Goal: Transaction & Acquisition: Purchase product/service

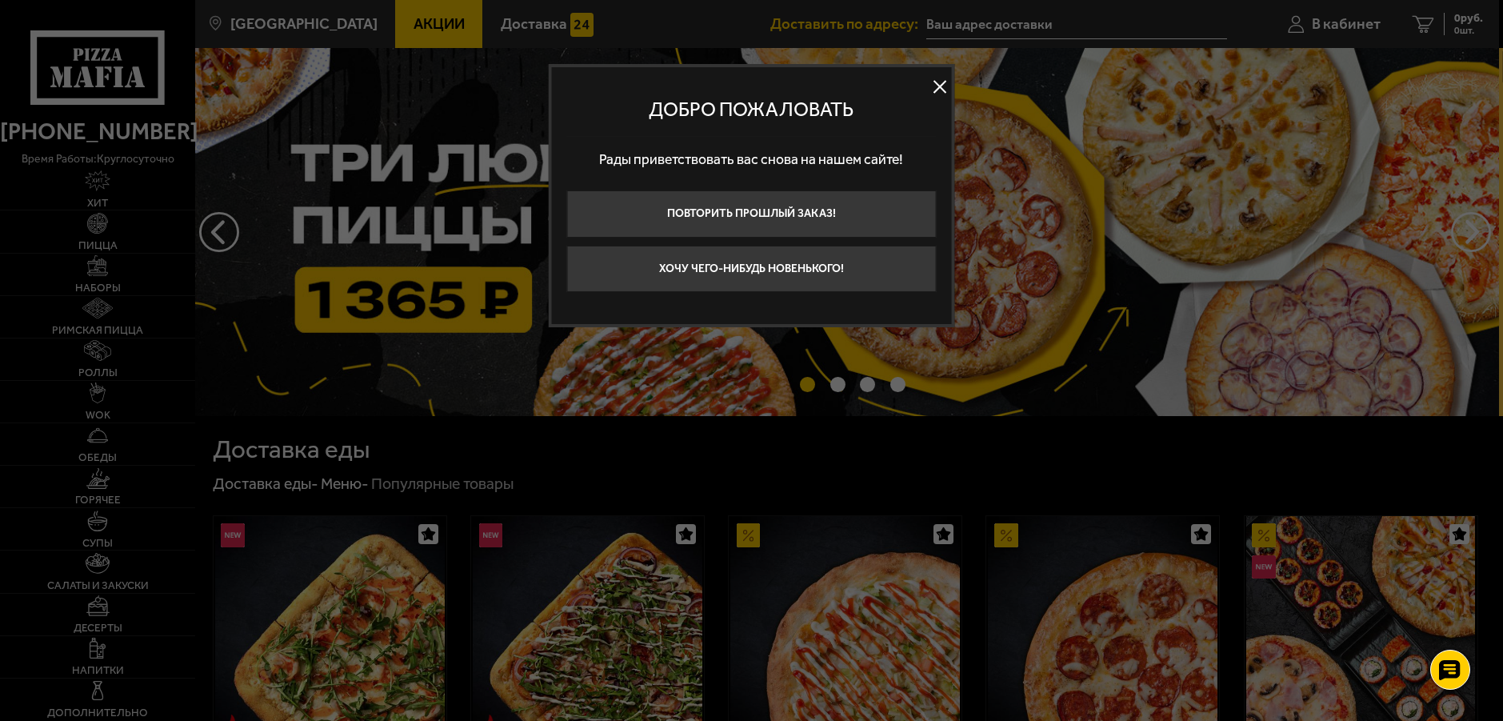
click at [938, 86] on button at bounding box center [940, 86] width 24 height 24
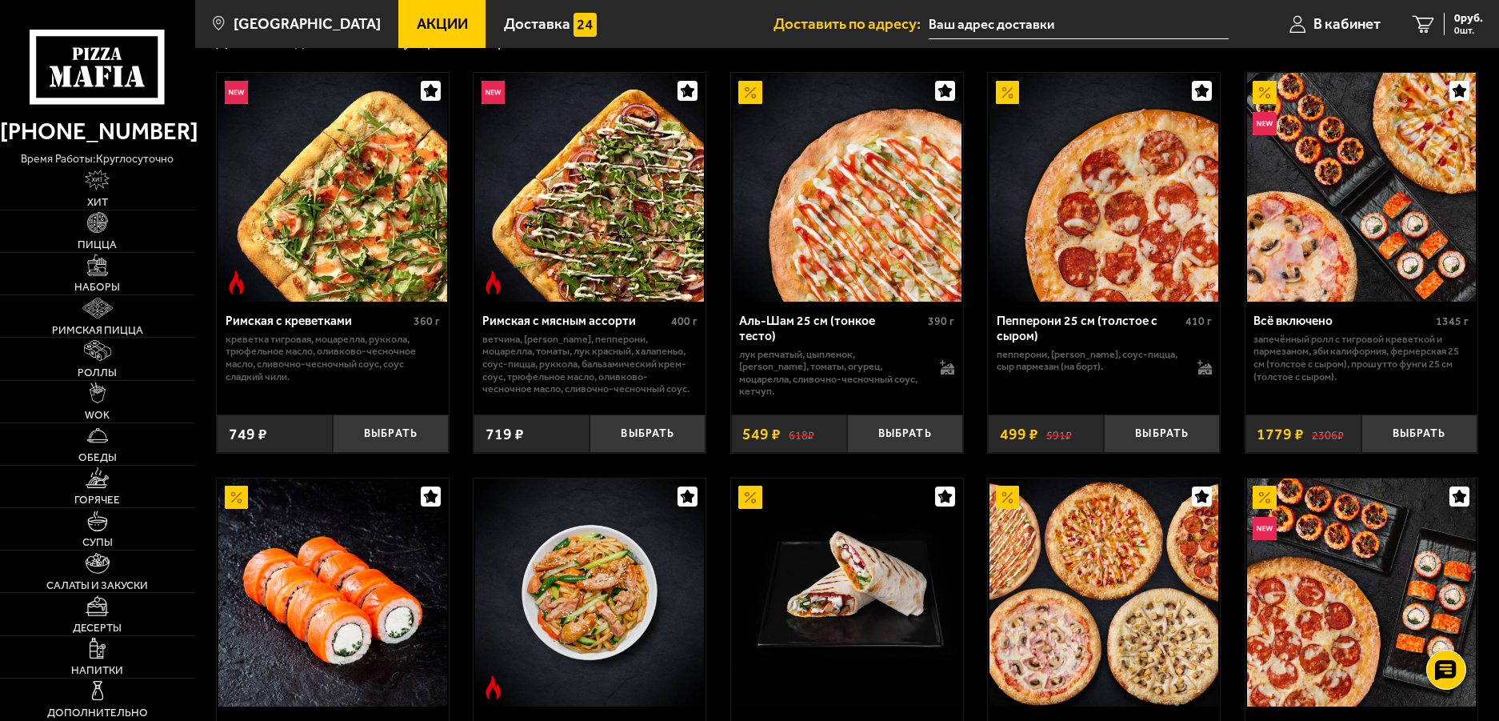
scroll to position [400, 0]
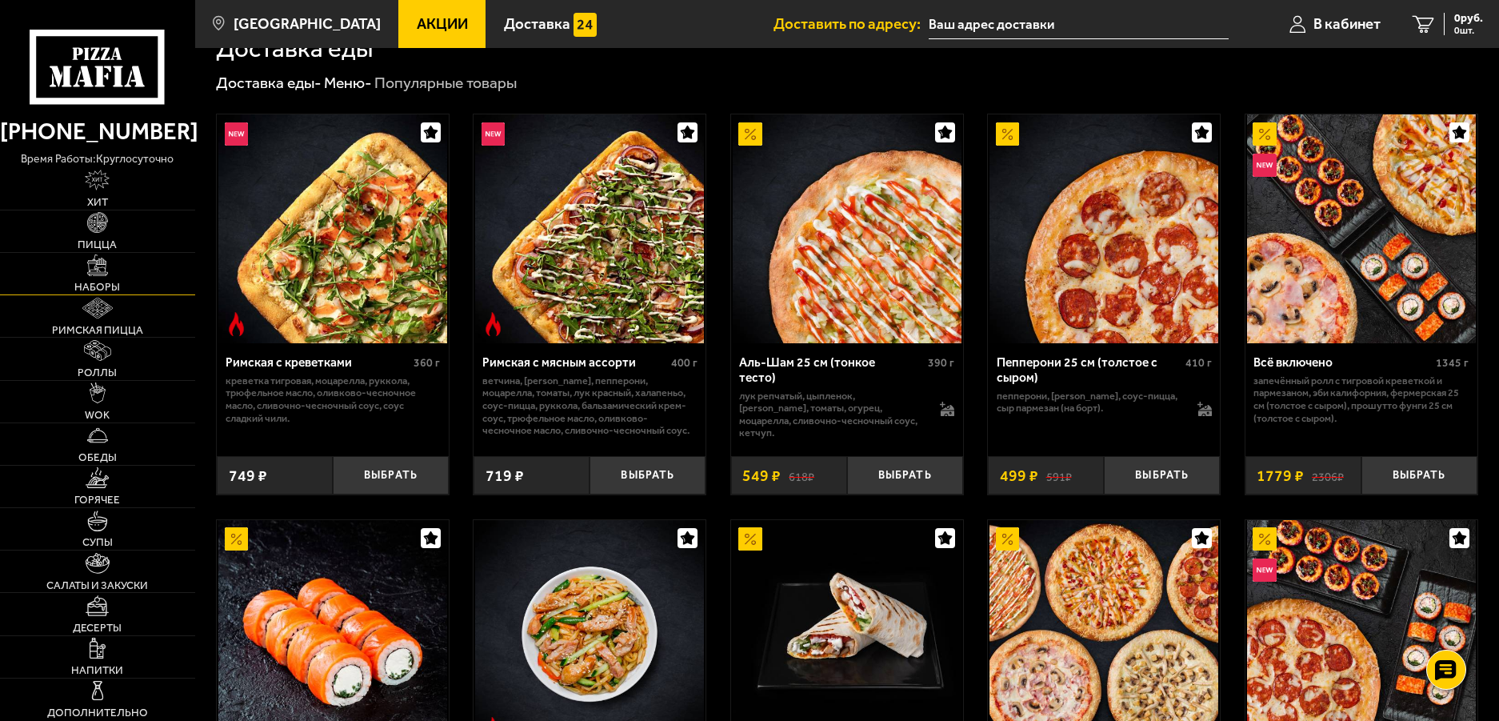
click at [114, 265] on link "Наборы" at bounding box center [97, 274] width 195 height 42
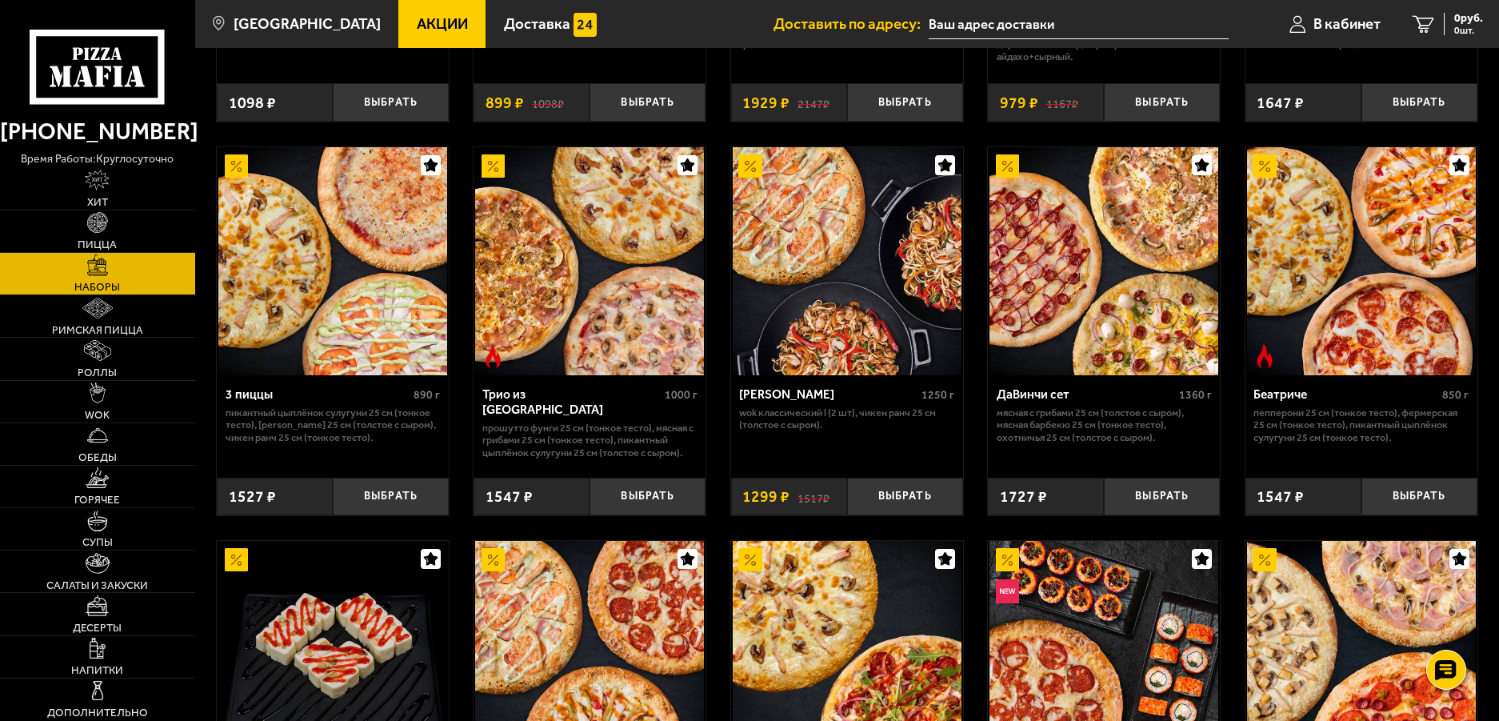
scroll to position [400, 0]
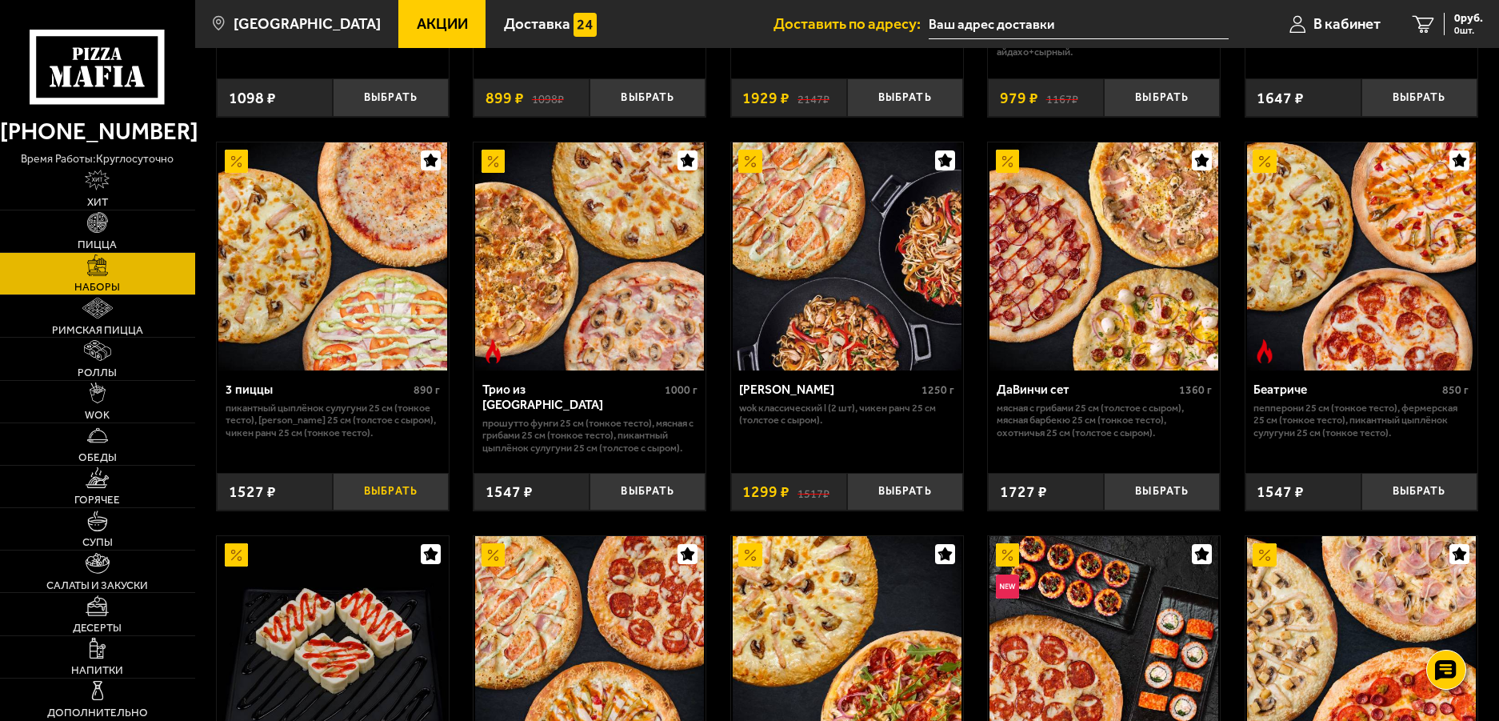
click at [393, 496] on button "Выбрать" at bounding box center [391, 492] width 116 height 38
click at [1454, 13] on span "1527 руб." at bounding box center [1459, 18] width 48 height 11
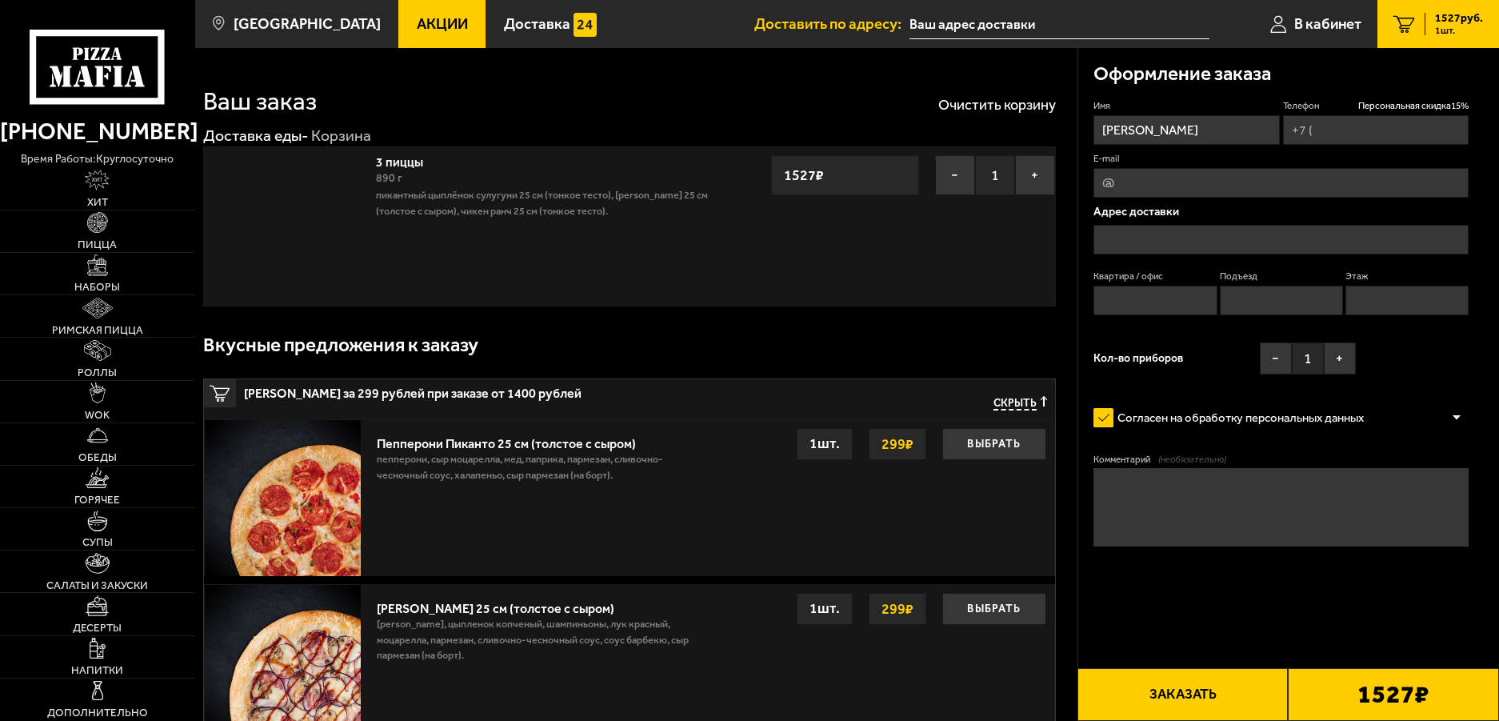
type input "[PHONE_NUMBER]"
type input "[STREET_ADDRESS]"
type input "16"
type input "1"
type input "4"
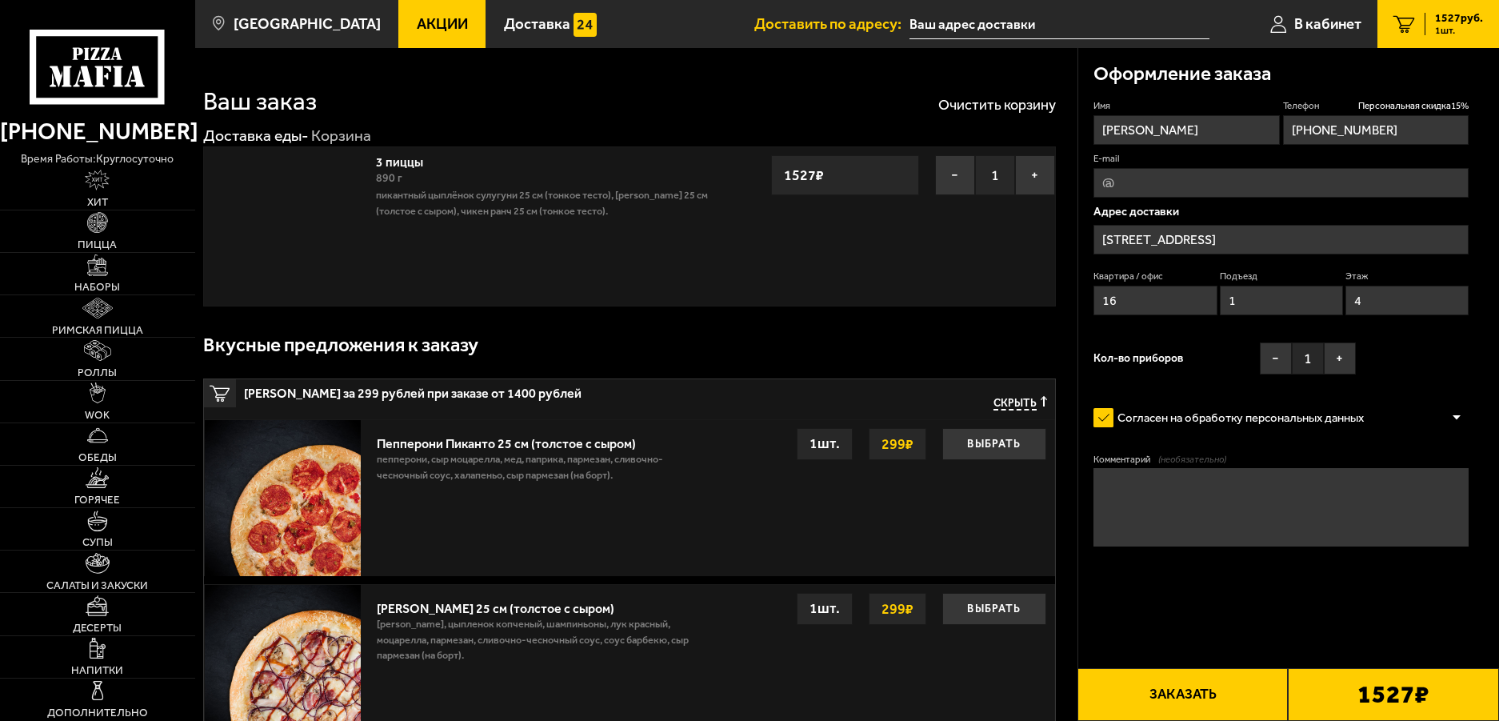
type input "[STREET_ADDRESS]"
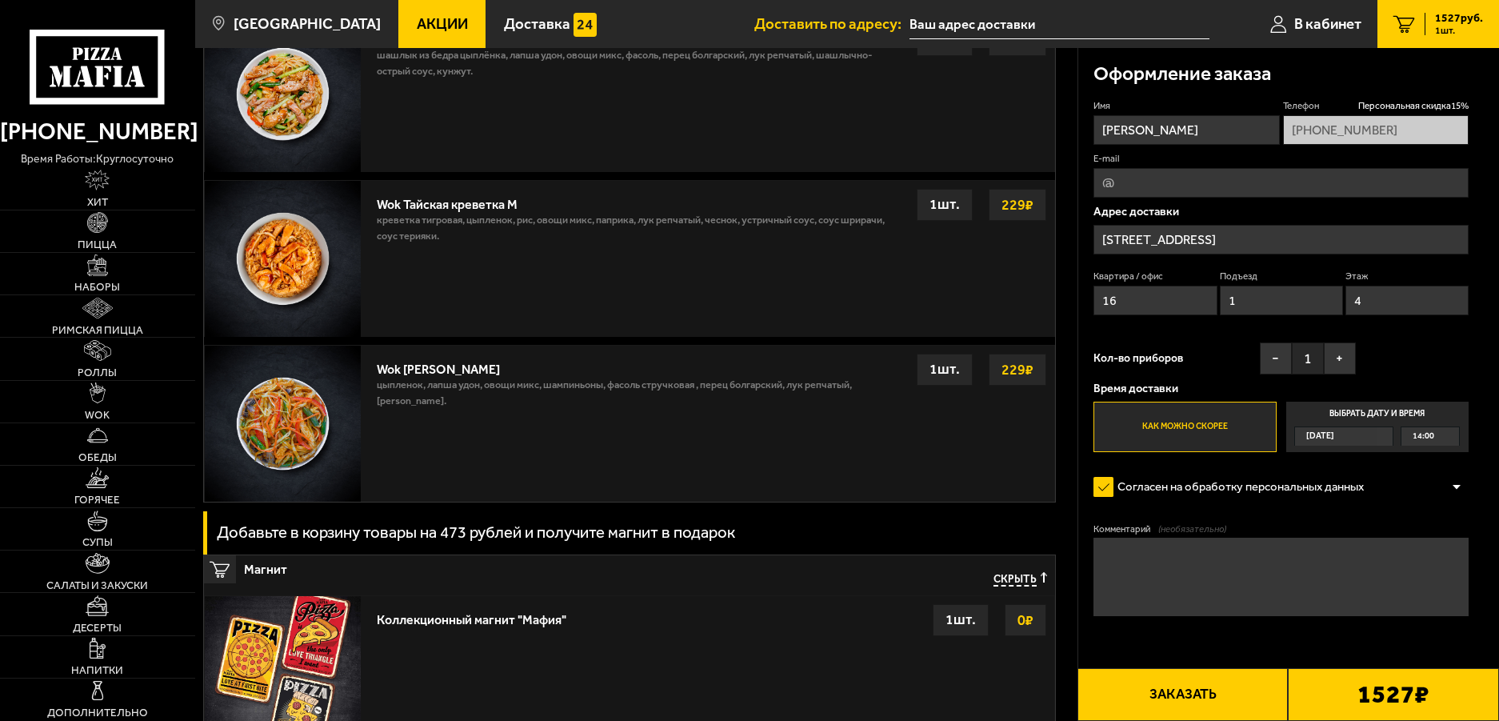
scroll to position [1679, 0]
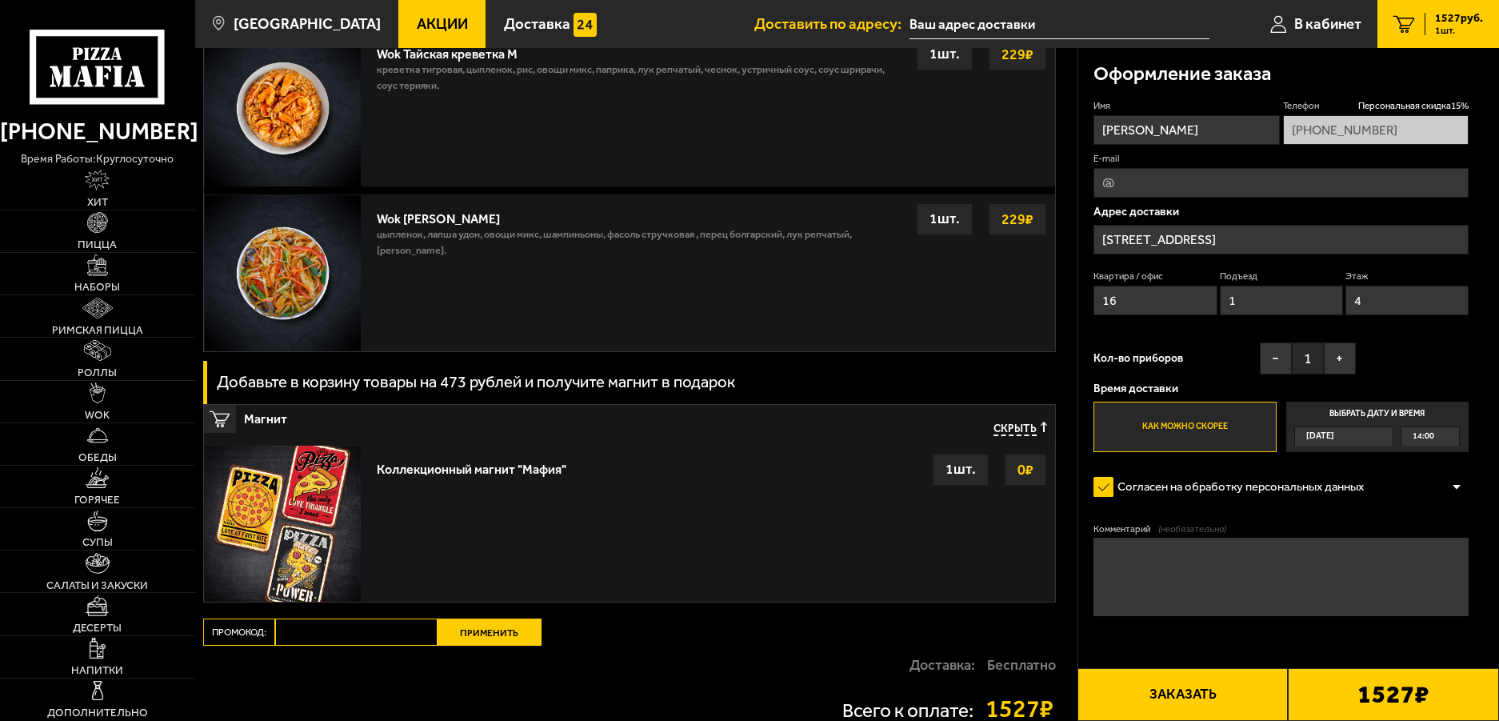
click at [305, 636] on input "Промокод:" at bounding box center [356, 631] width 162 height 27
type input "mf0358"
click at [494, 637] on button "Применить" at bounding box center [489, 631] width 104 height 27
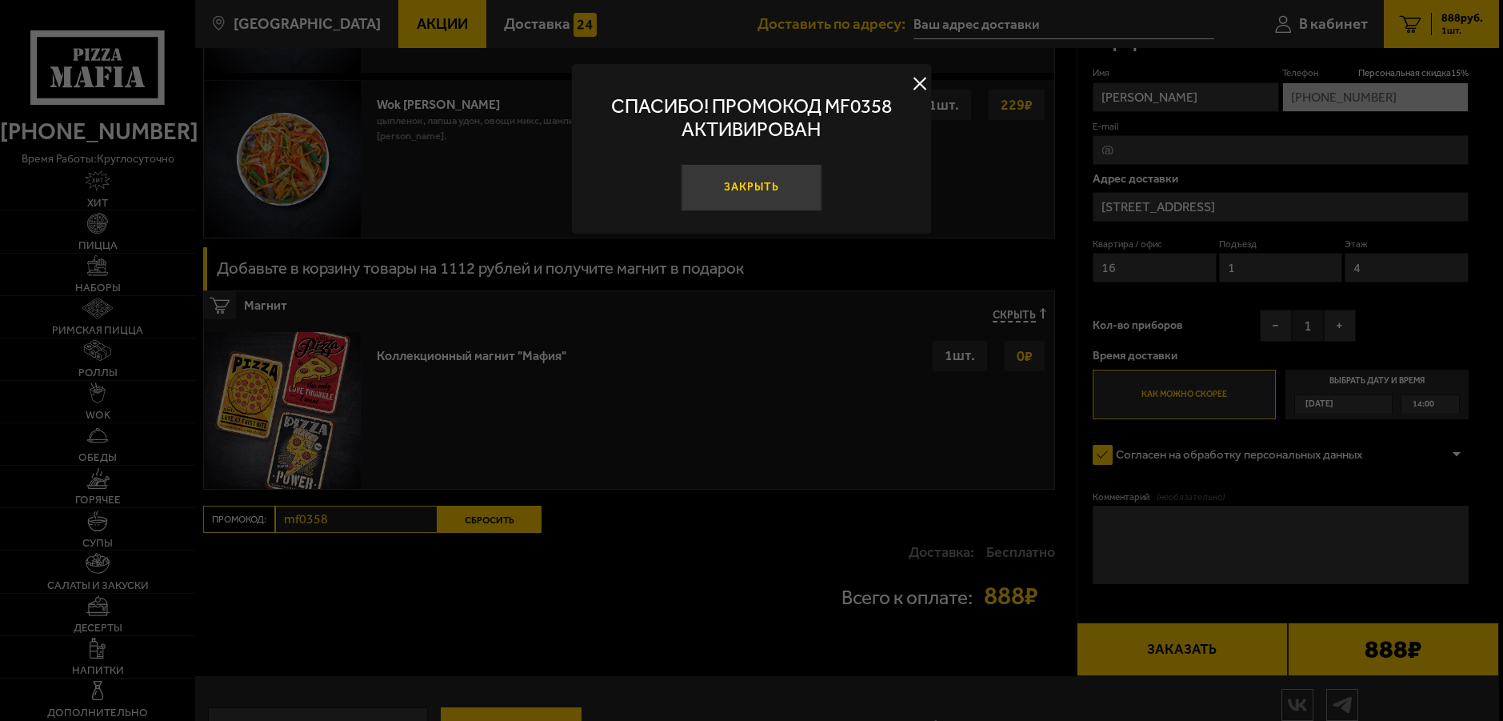
click at [770, 186] on button "Закрыть" at bounding box center [751, 187] width 141 height 47
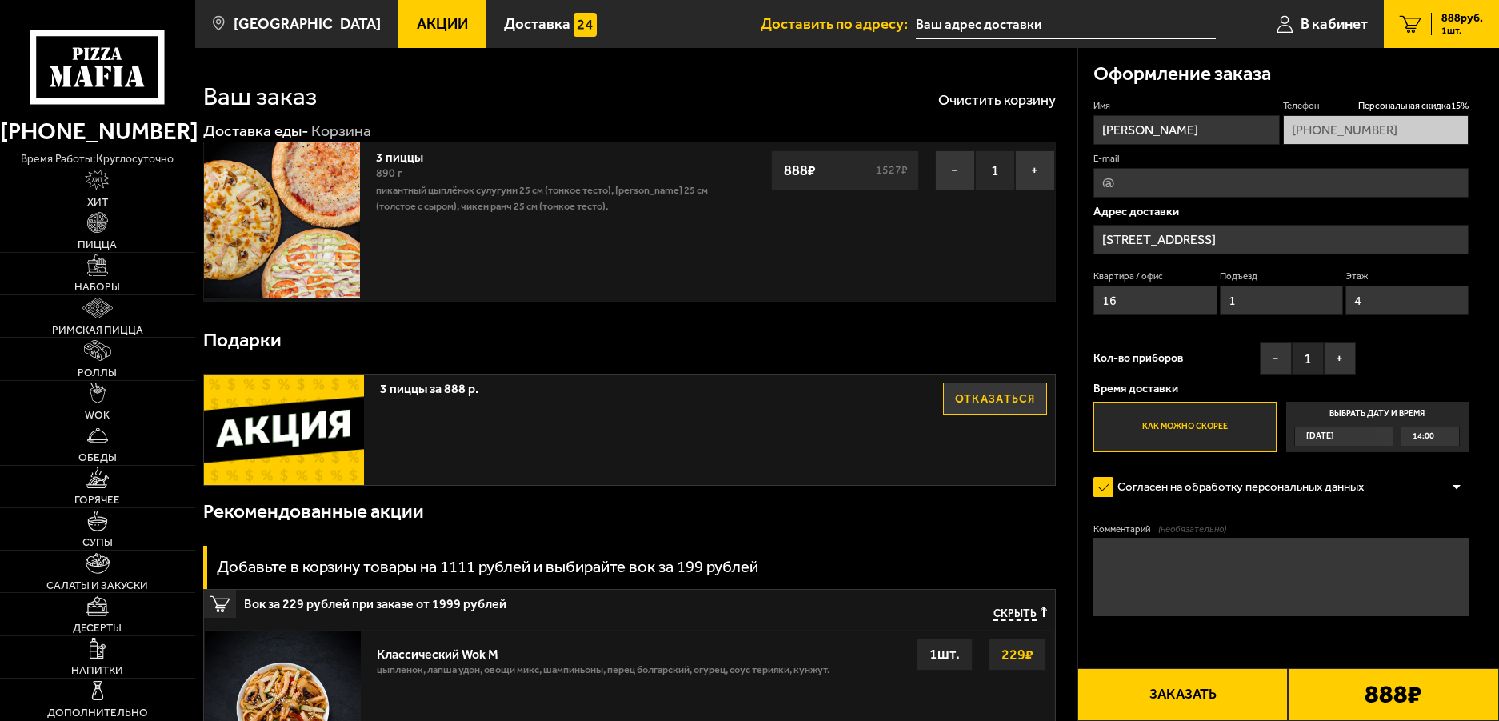
scroll to position [0, 0]
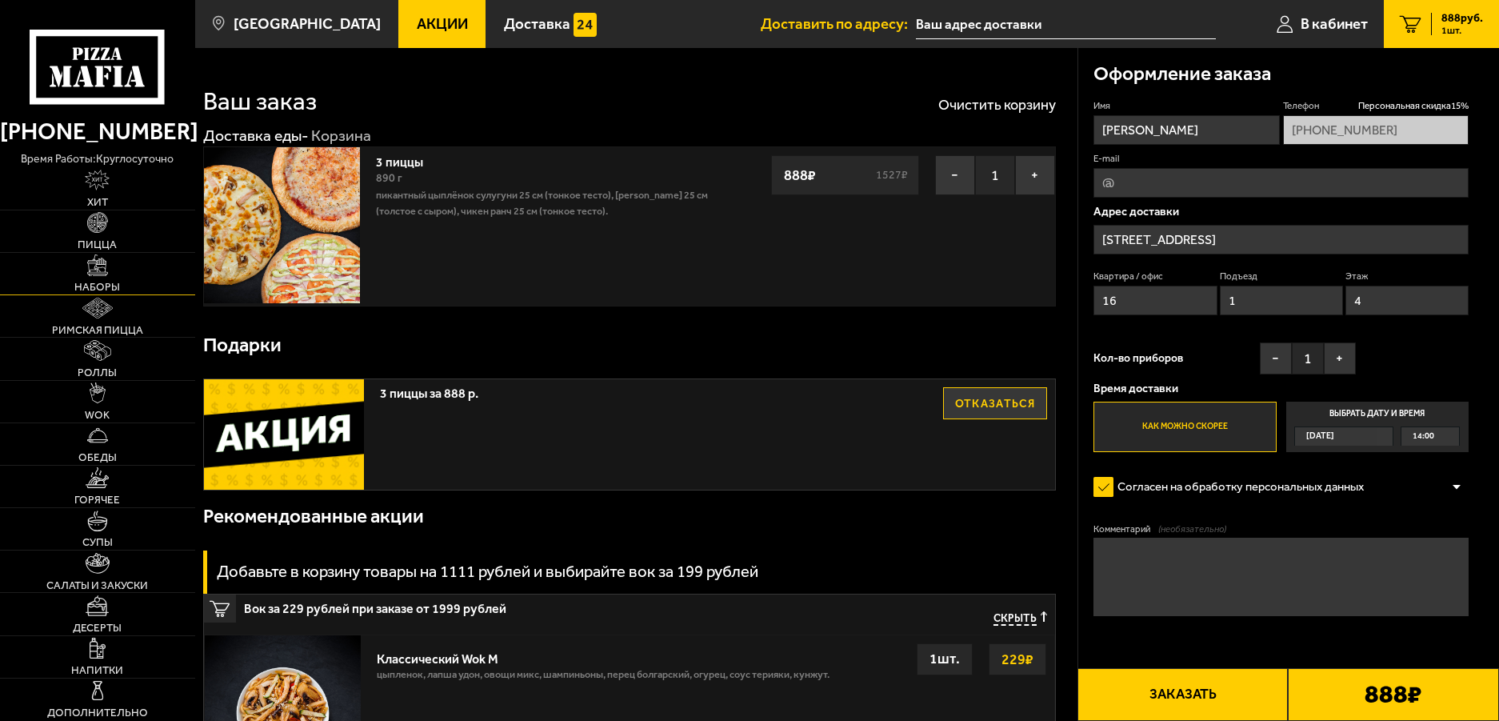
click at [96, 276] on link "Наборы" at bounding box center [97, 274] width 195 height 42
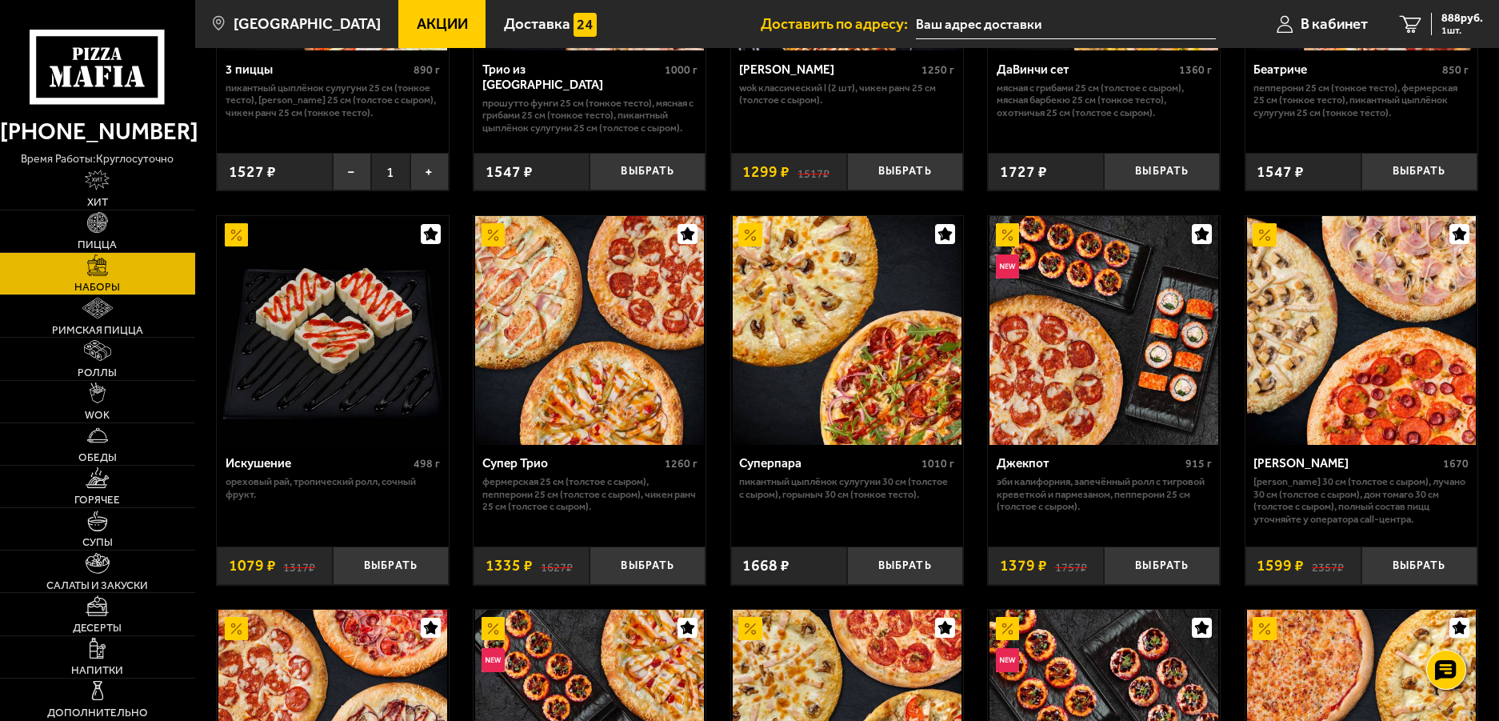
scroll to position [880, 0]
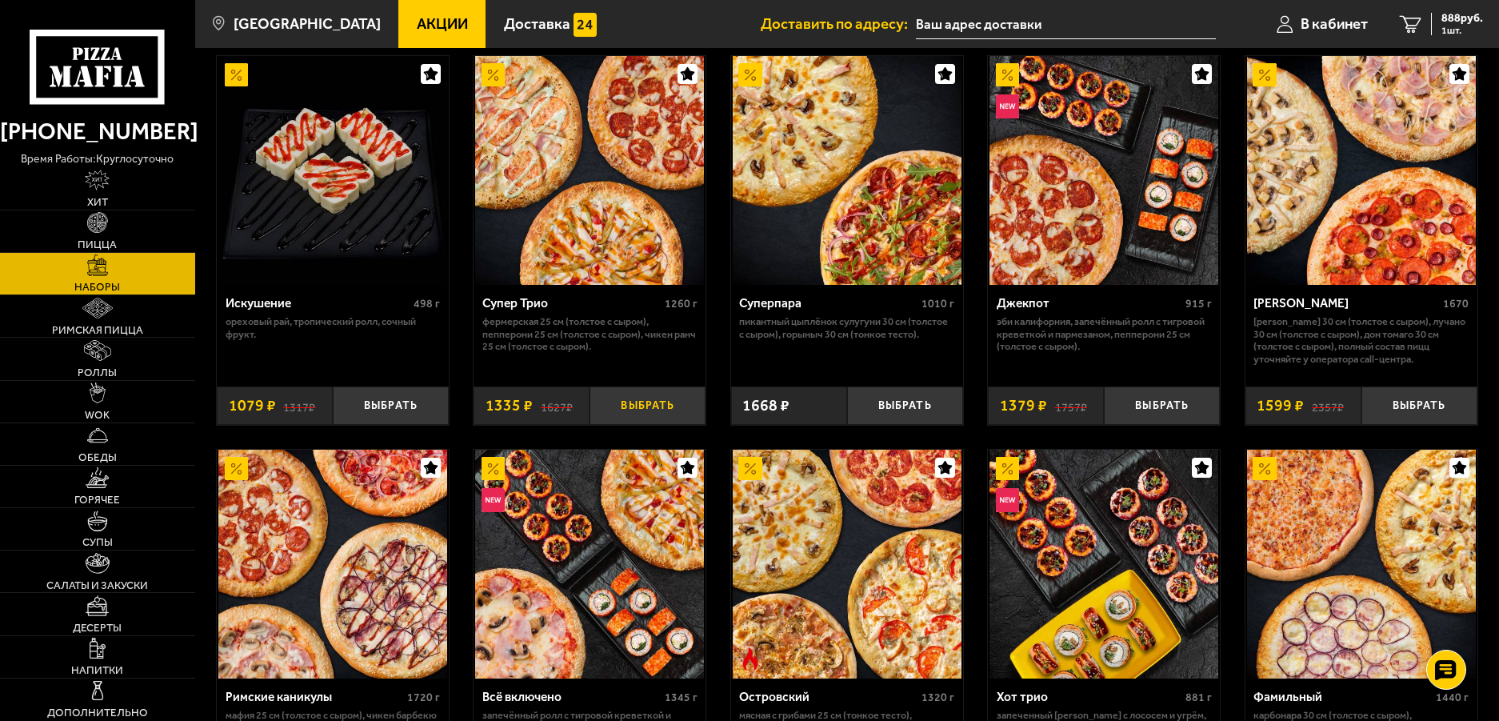
click at [632, 410] on button "Выбрать" at bounding box center [647, 405] width 116 height 38
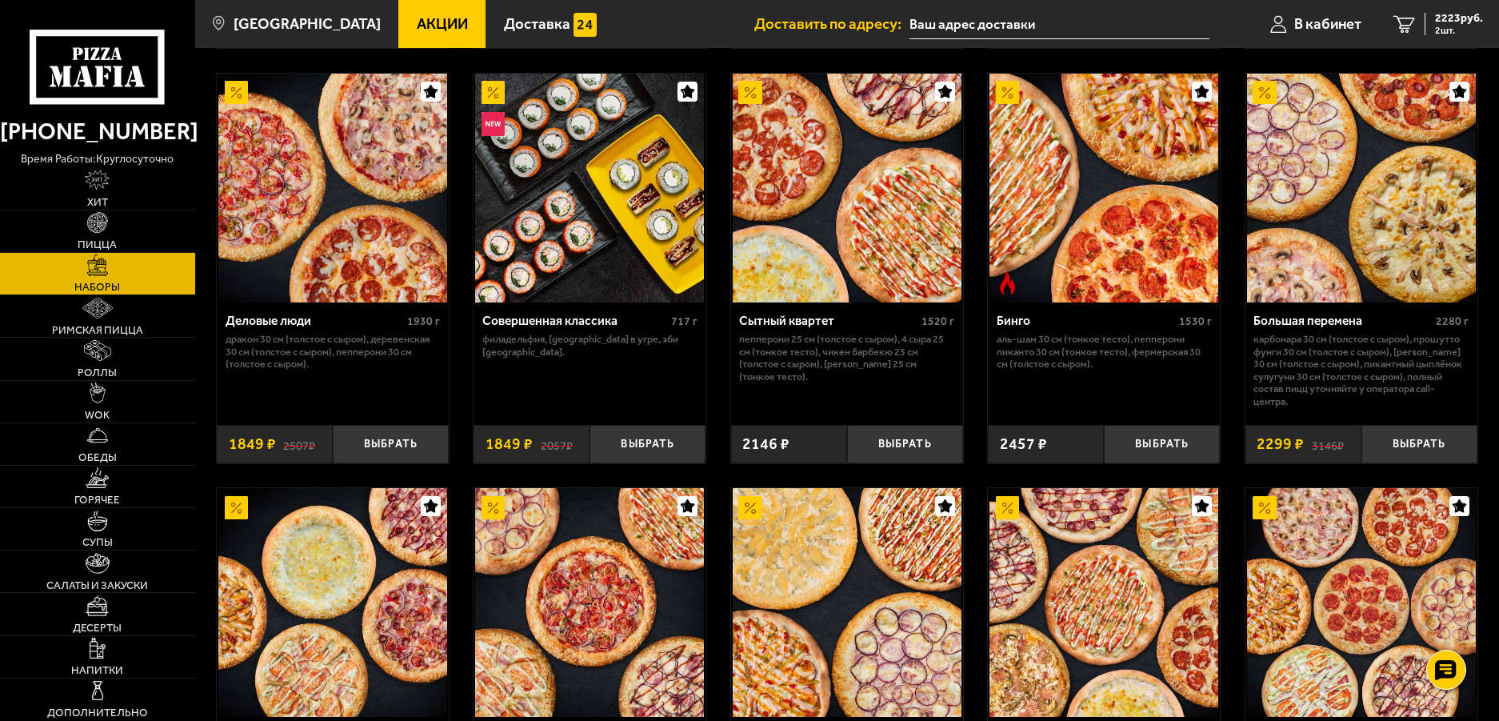
scroll to position [1200, 0]
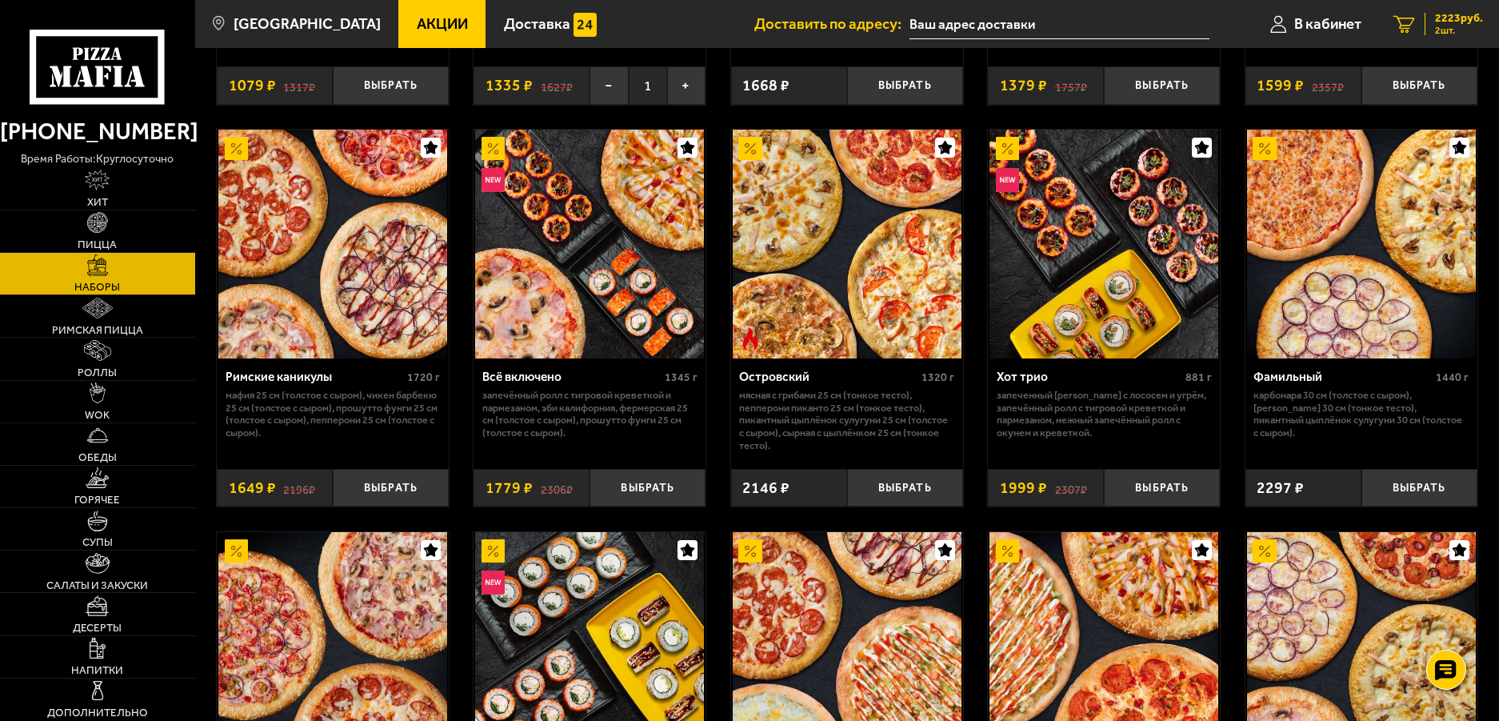
click at [1451, 26] on span "2 шт." at bounding box center [1459, 31] width 48 height 10
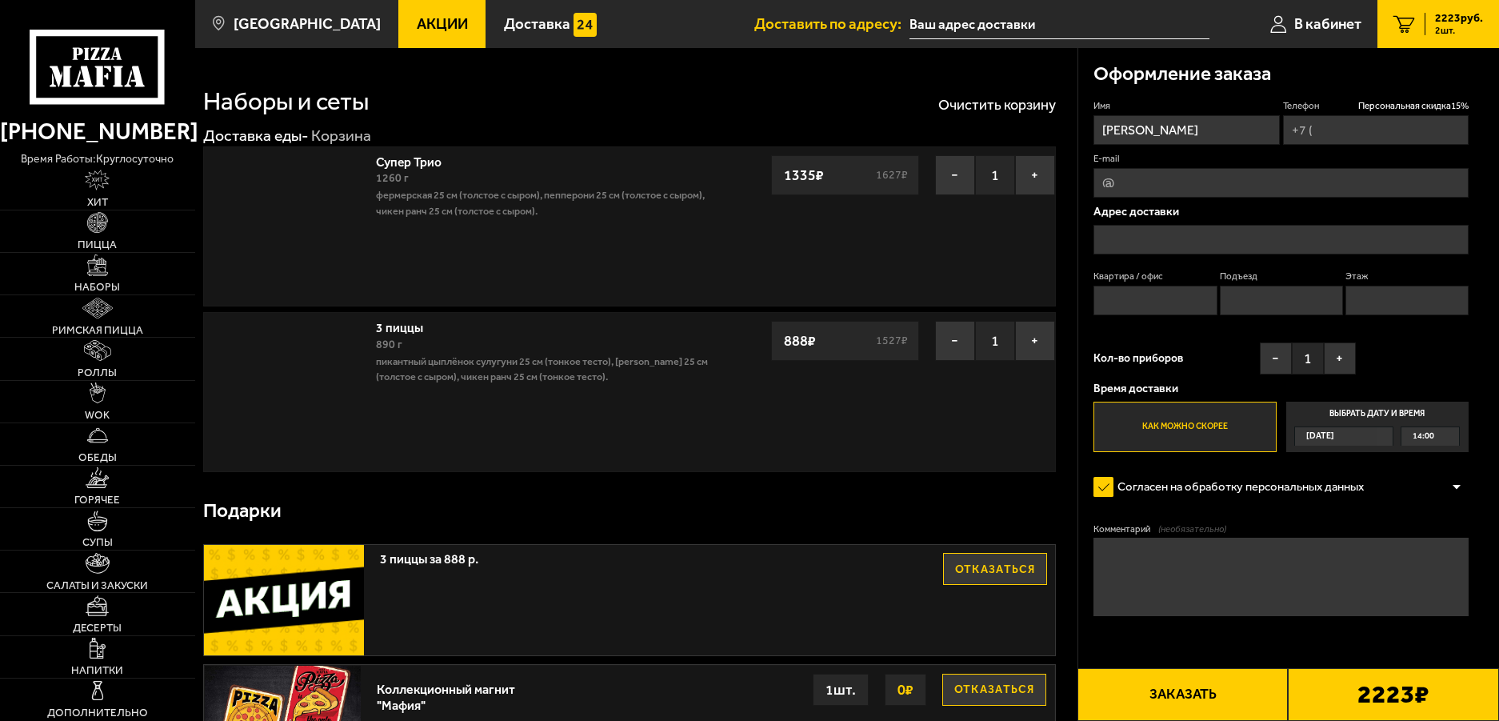
type input "[PHONE_NUMBER]"
type input "[STREET_ADDRESS]"
type input "16"
type input "1"
type input "4"
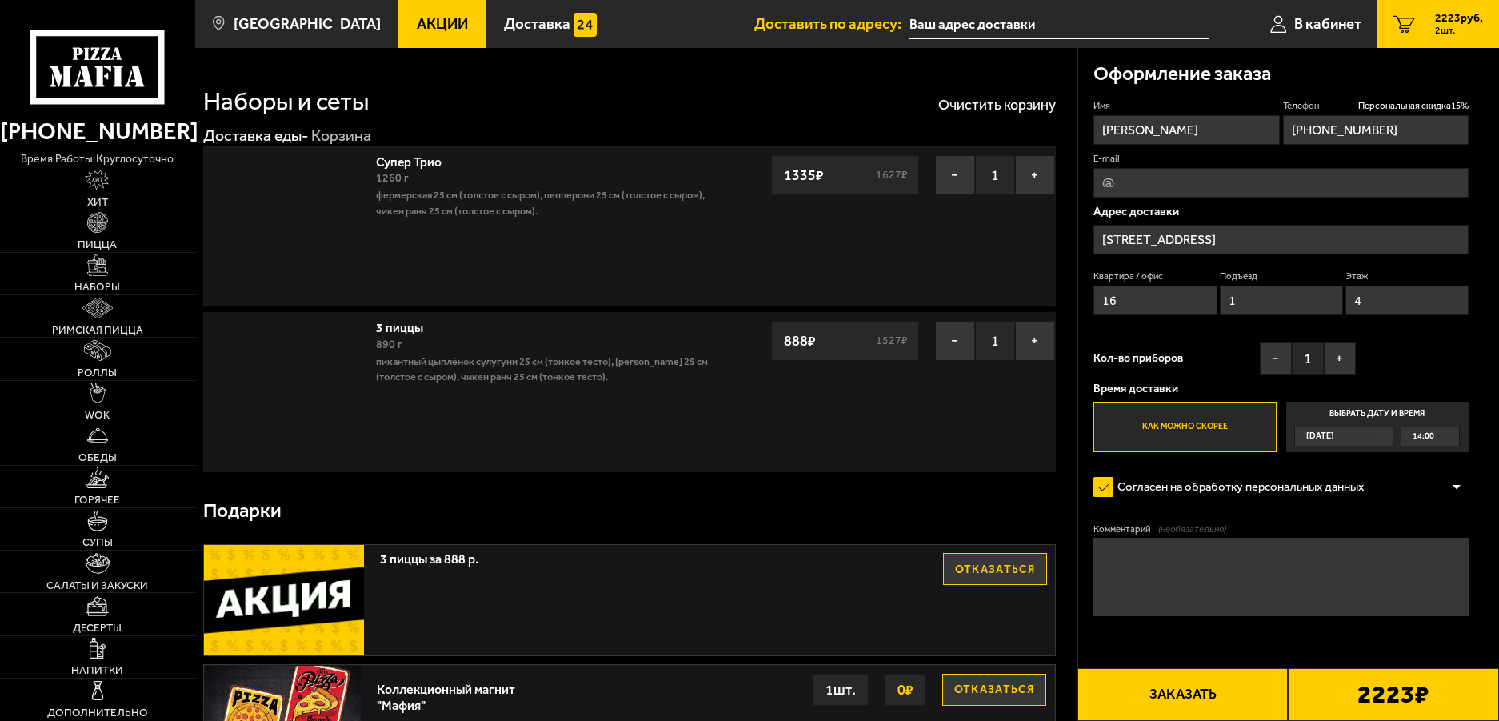
type input "[STREET_ADDRESS]"
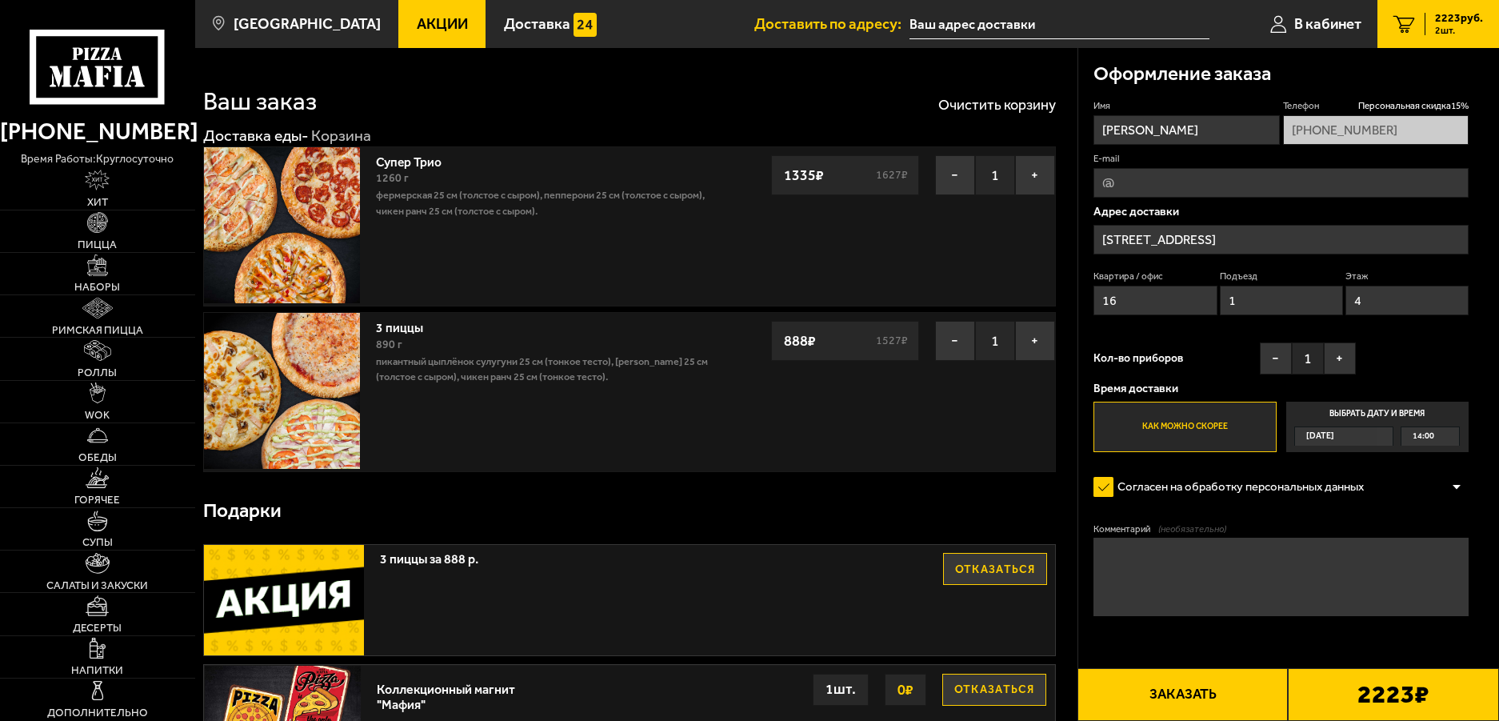
click at [1356, 437] on div "[DATE]" at bounding box center [1336, 436] width 82 height 18
click at [0, 0] on input "Выбрать дату и время [DATE] 14:00" at bounding box center [0, 0] width 0 height 0
click at [1424, 433] on span "14:00" at bounding box center [1423, 436] width 22 height 18
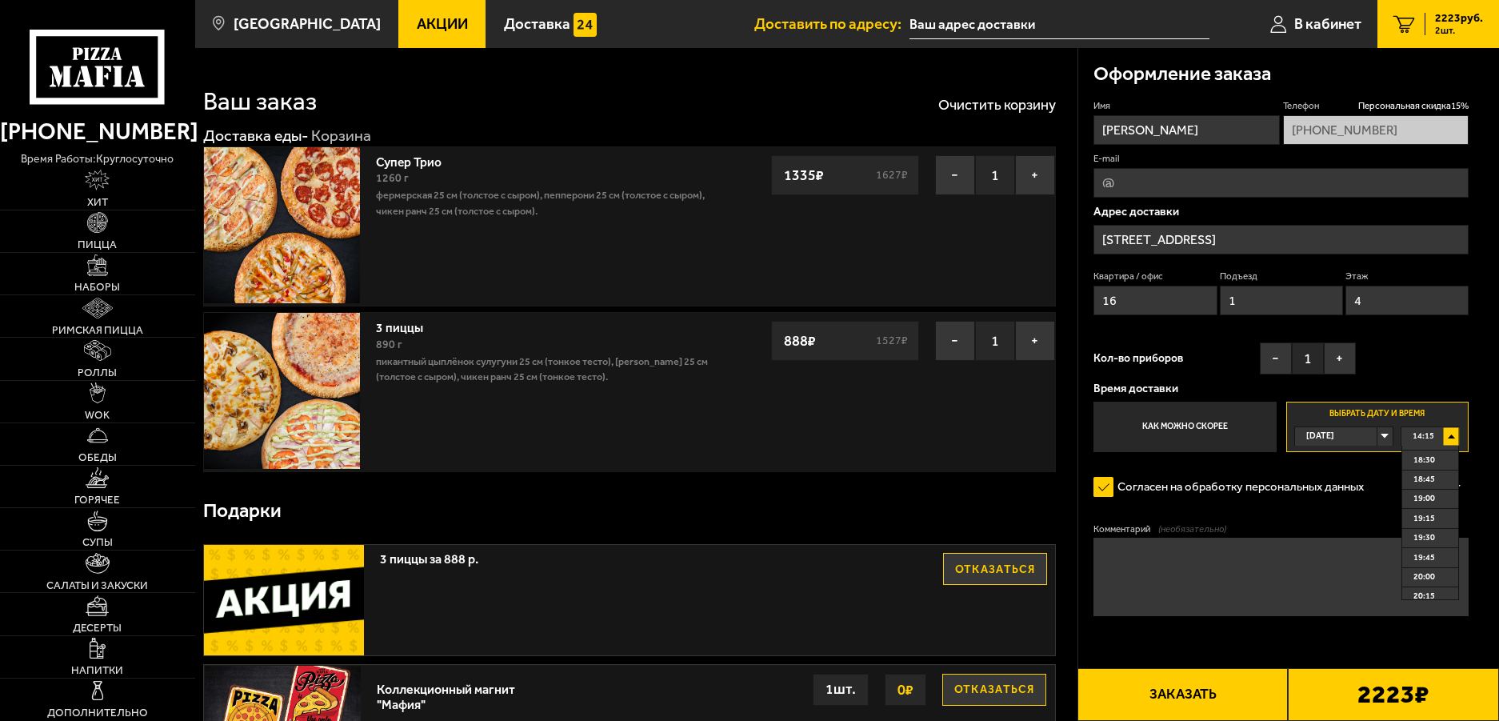
scroll to position [320, 0]
click at [1433, 542] on span "19:30" at bounding box center [1424, 544] width 22 height 18
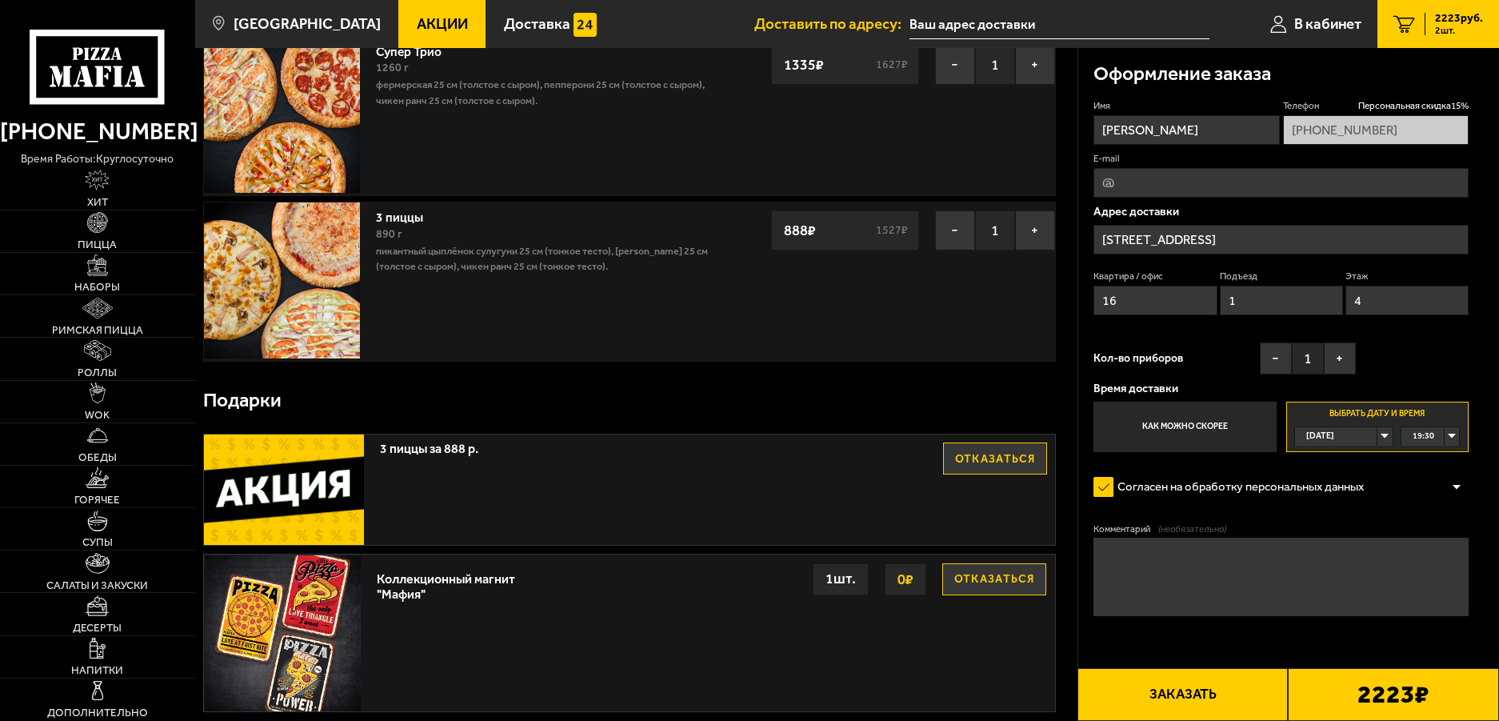
scroll to position [0, 0]
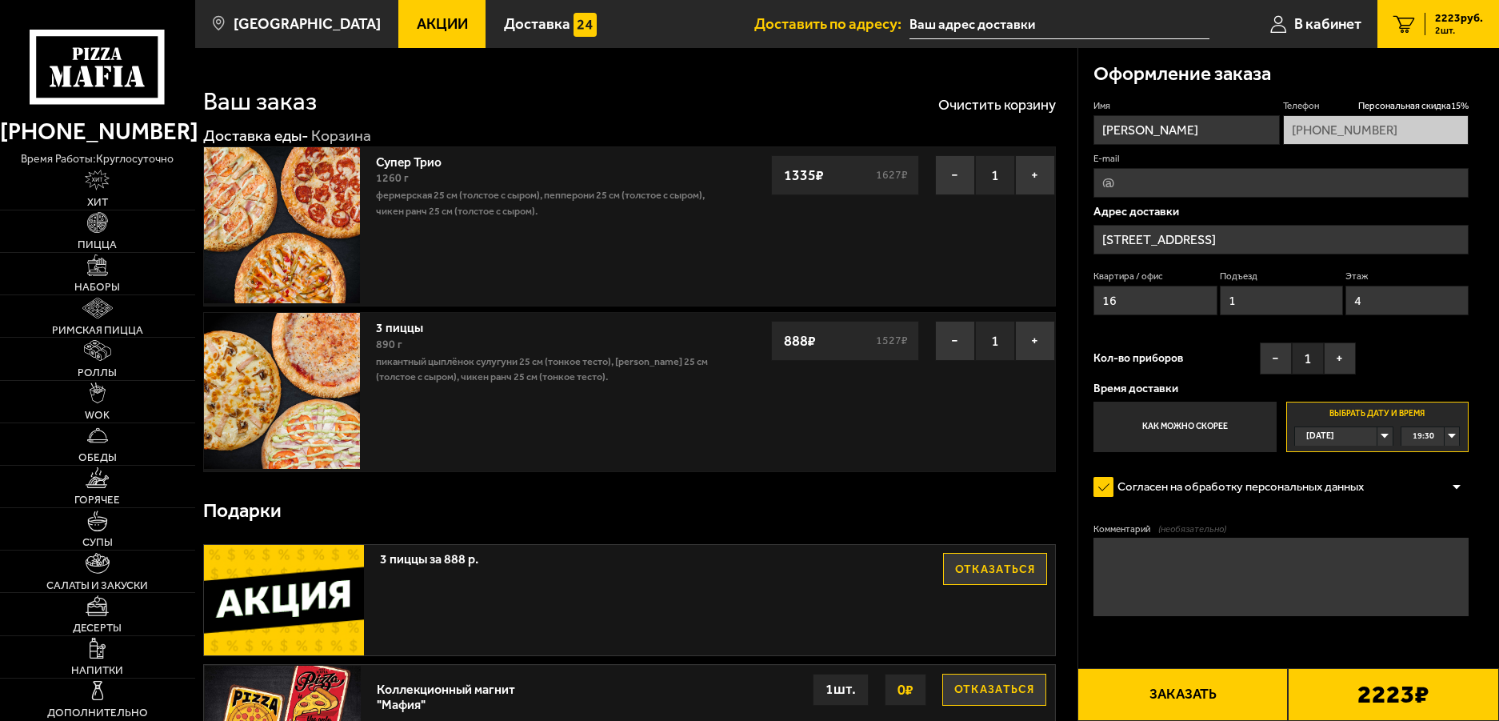
click at [1225, 695] on button "Заказать" at bounding box center [1182, 694] width 211 height 53
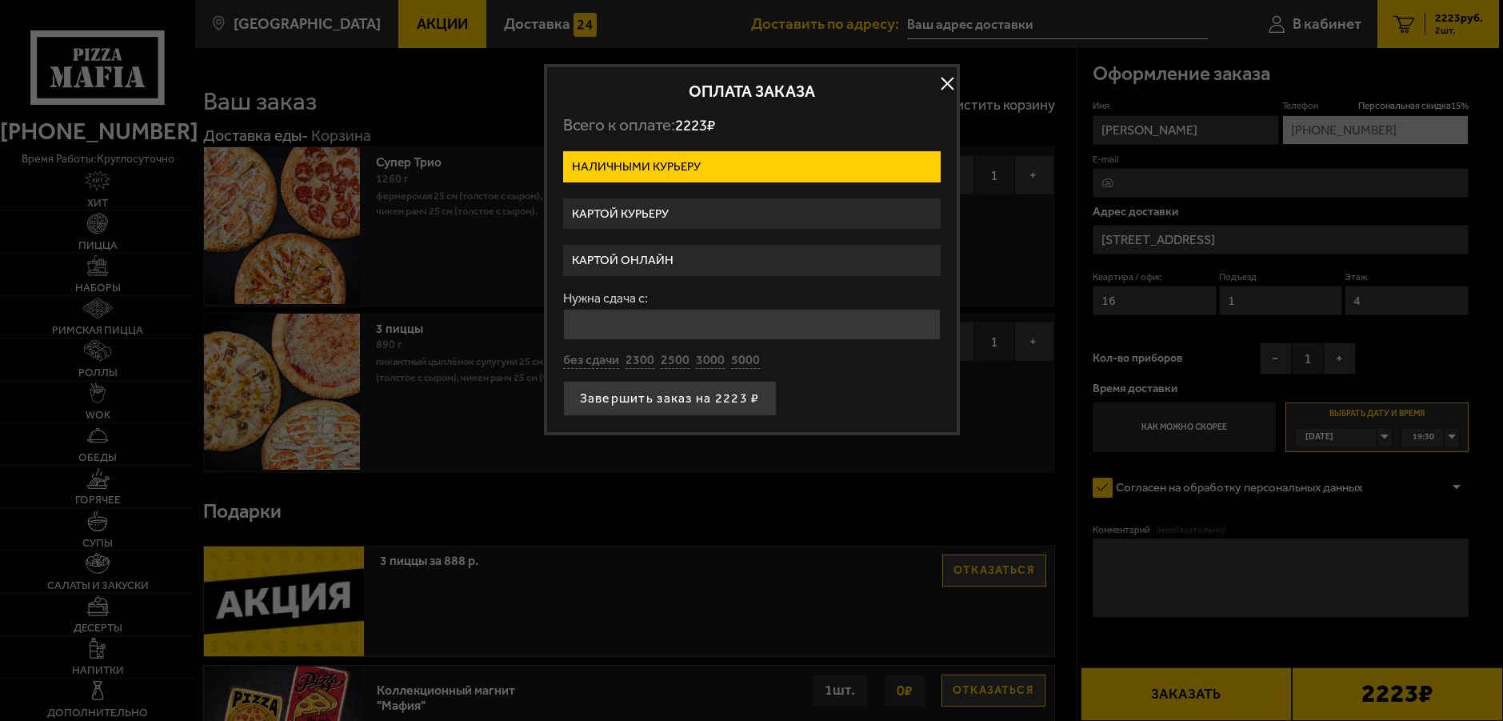
click at [641, 258] on label "Картой онлайн" at bounding box center [751, 260] width 377 height 31
click at [0, 0] on input "Картой онлайн" at bounding box center [0, 0] width 0 height 0
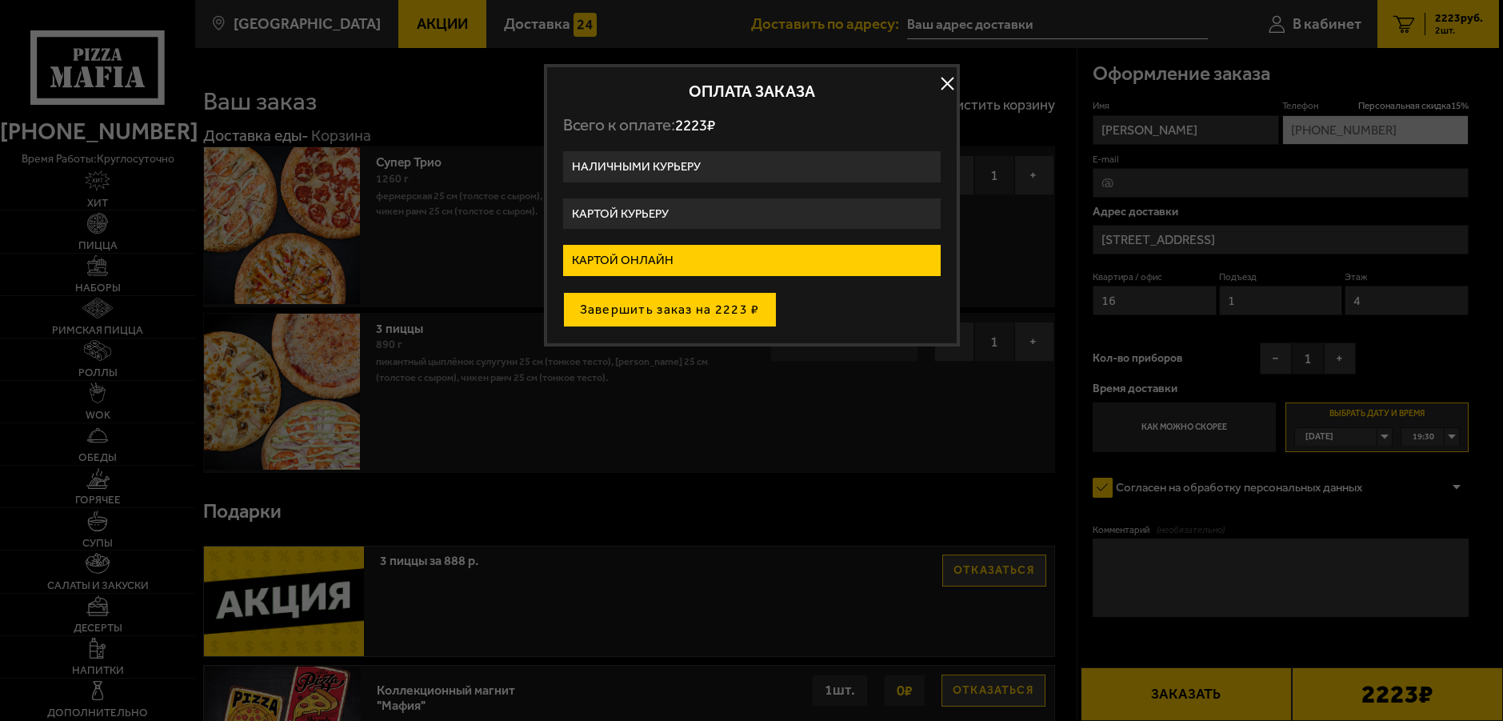
click at [665, 301] on button "Завершить заказ на 2223 ₽" at bounding box center [670, 309] width 214 height 35
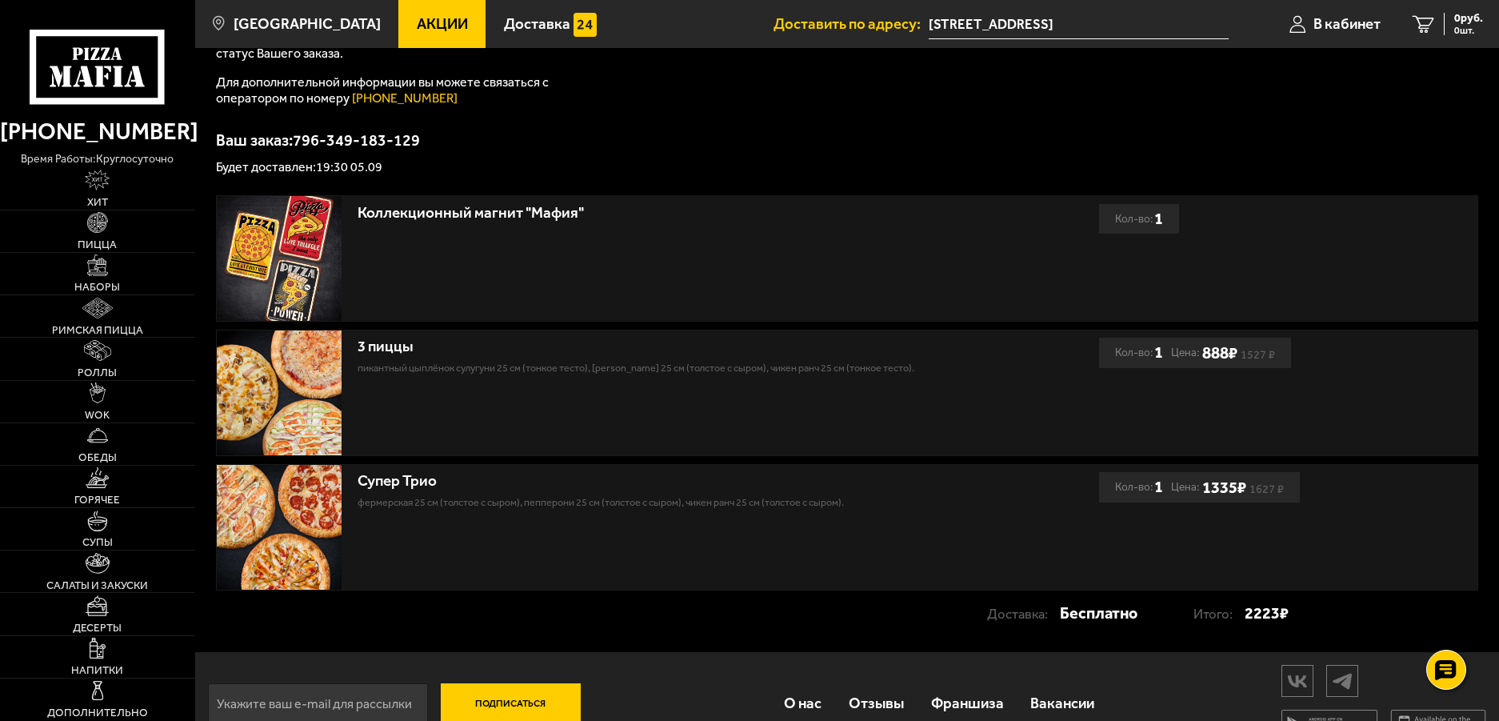
scroll to position [240, 0]
